Goal: Information Seeking & Learning: Stay updated

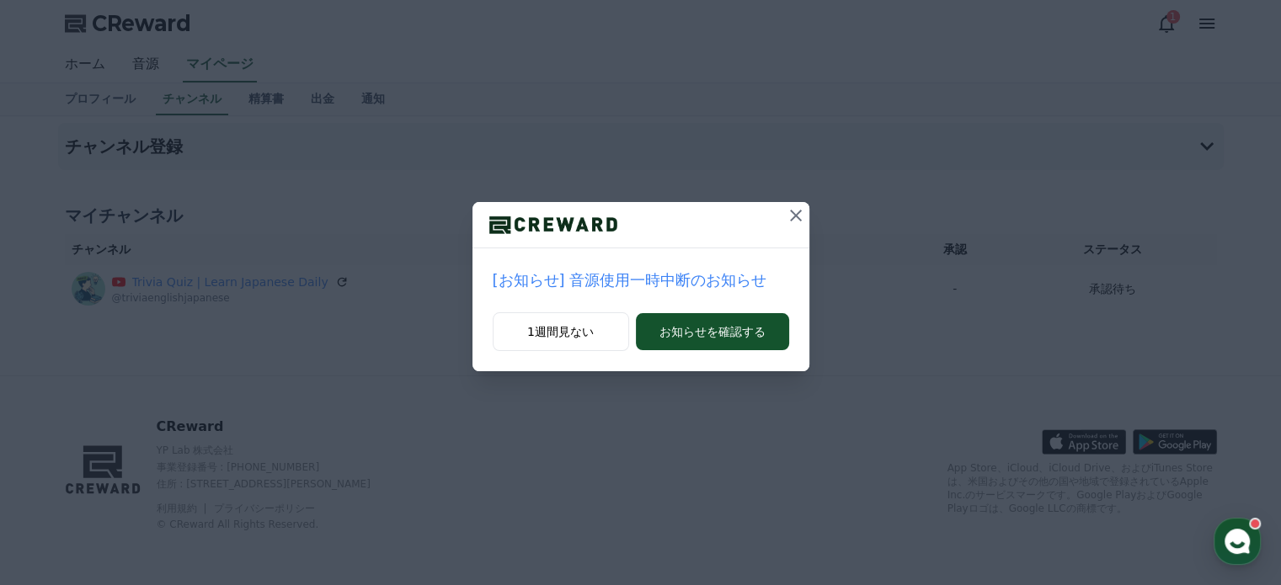
click at [601, 276] on p "[お知らせ] 音源使用一時中断のお知らせ" at bounding box center [641, 281] width 296 height 24
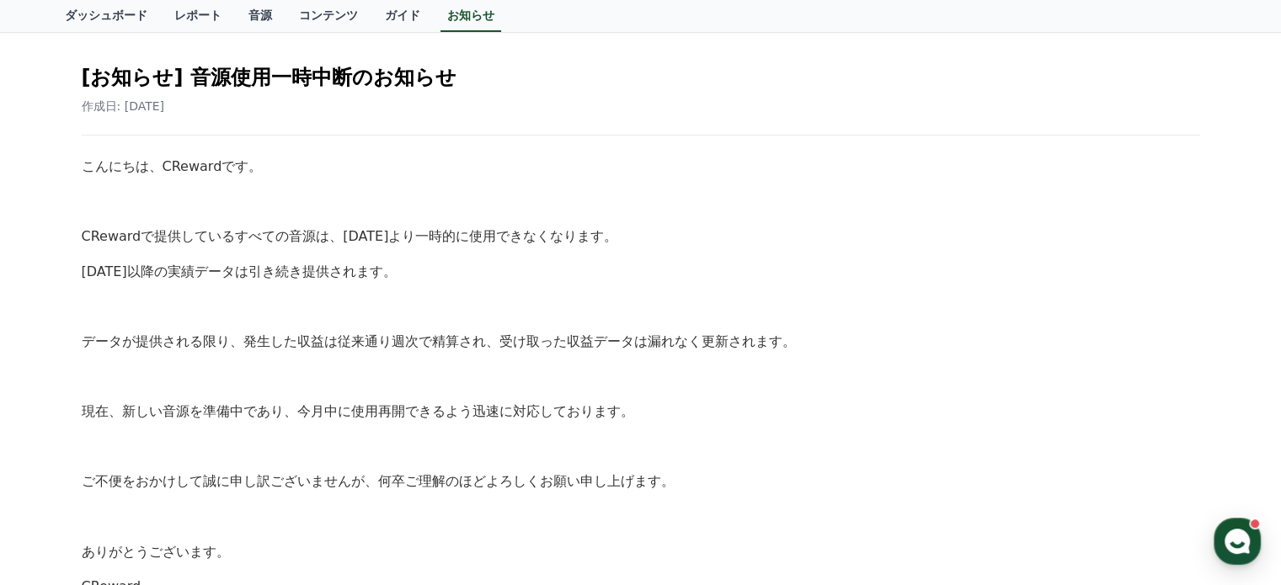
scroll to position [168, 0]
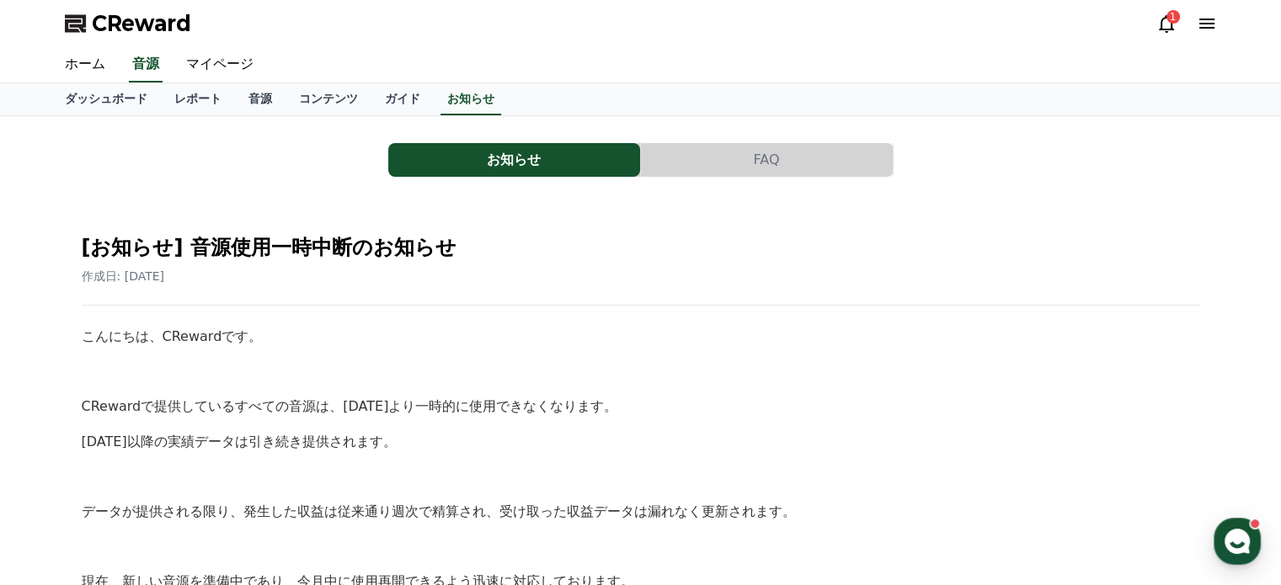
drag, startPoint x: 664, startPoint y: 288, endPoint x: 659, endPoint y: 302, distance: 14.4
click at [659, 302] on div "[お知らせ] 音源使用一時中断のお知らせ 作成日: [DATE] こんにちは、CRewardです。 CRewardで提供しているすべての音源は、[DATE]よ…" at bounding box center [640, 519] width 1125 height 605
click at [1159, 36] on div "1" at bounding box center [1186, 23] width 61 height 27
click at [1161, 33] on icon at bounding box center [1166, 23] width 20 height 20
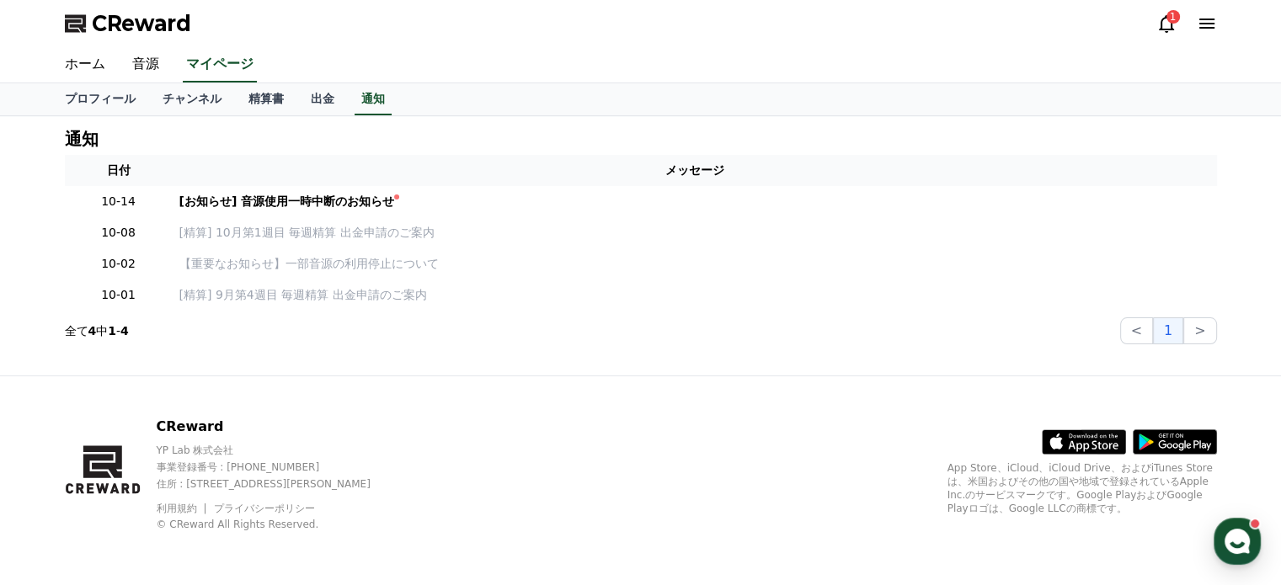
click at [1170, 23] on div "1" at bounding box center [1173, 16] width 13 height 13
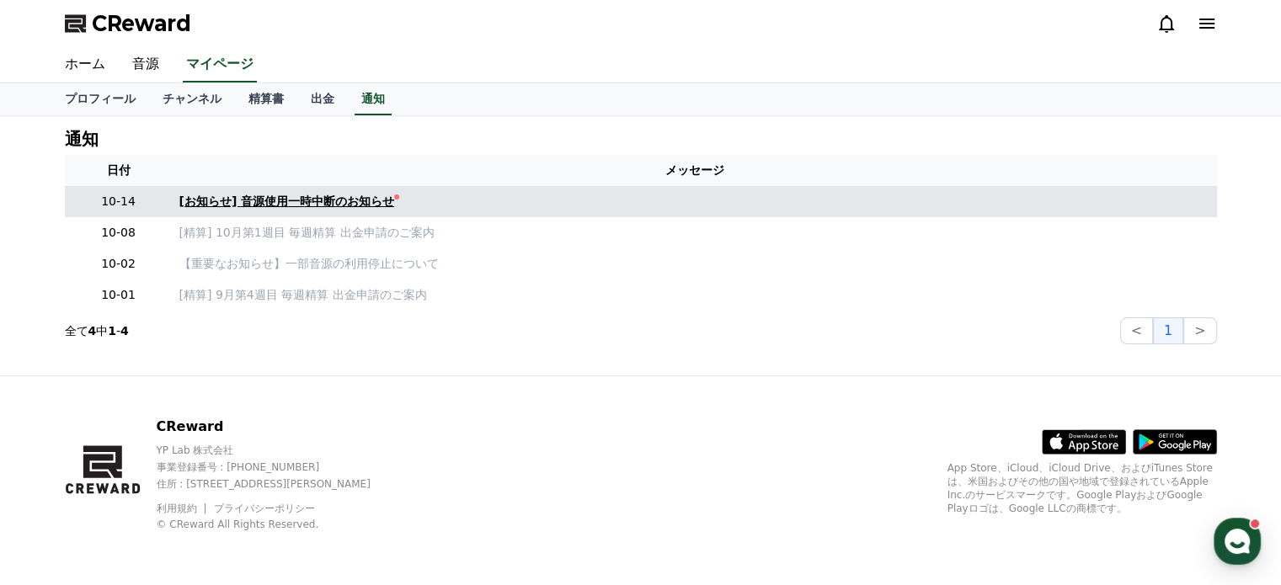
click at [323, 202] on div "[お知らせ] 音源使用一時中断のお知らせ" at bounding box center [287, 202] width 216 height 18
